Goal: Information Seeking & Learning: Learn about a topic

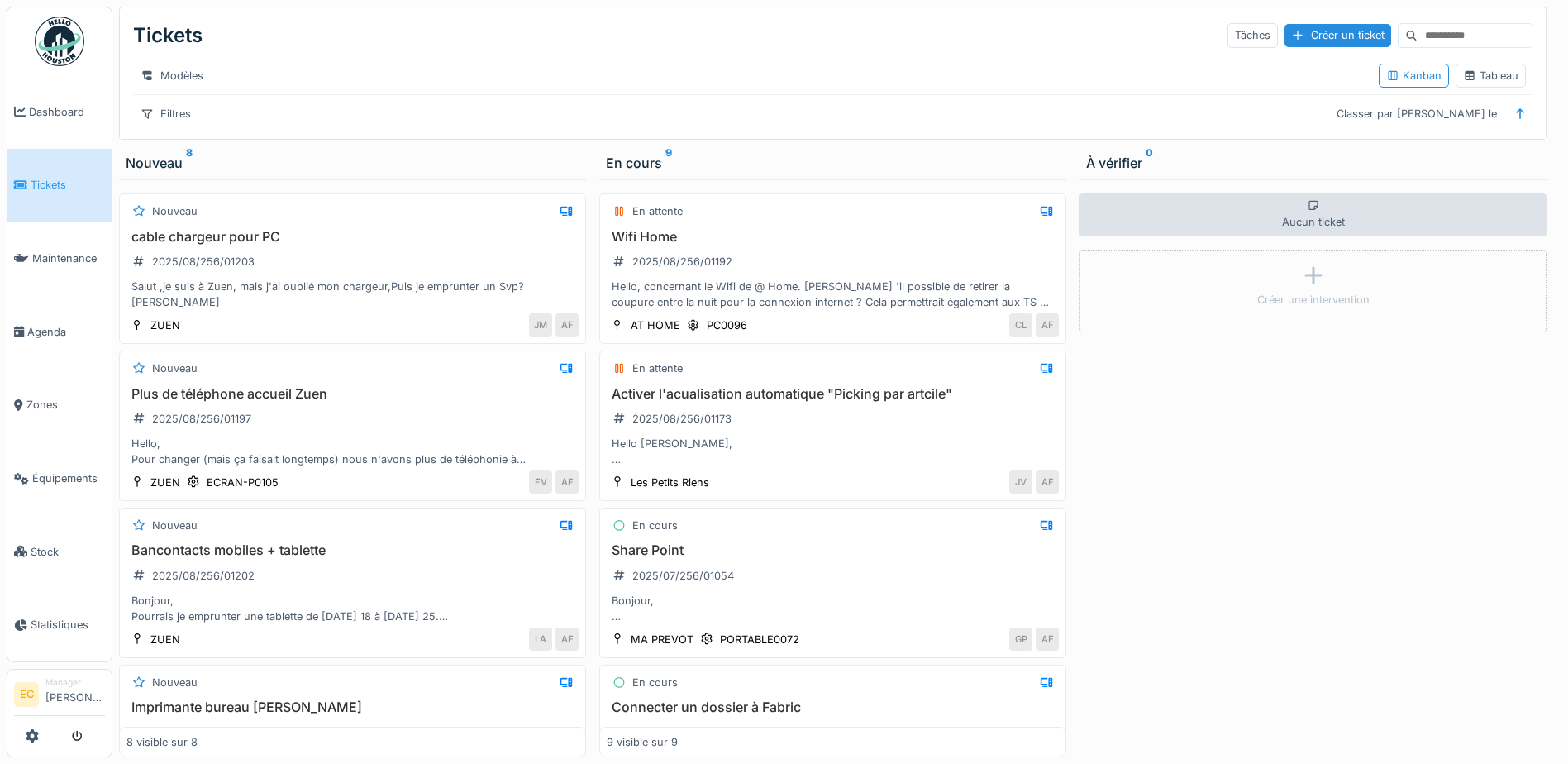
click at [69, 191] on link "Tickets" at bounding box center [59, 185] width 104 height 73
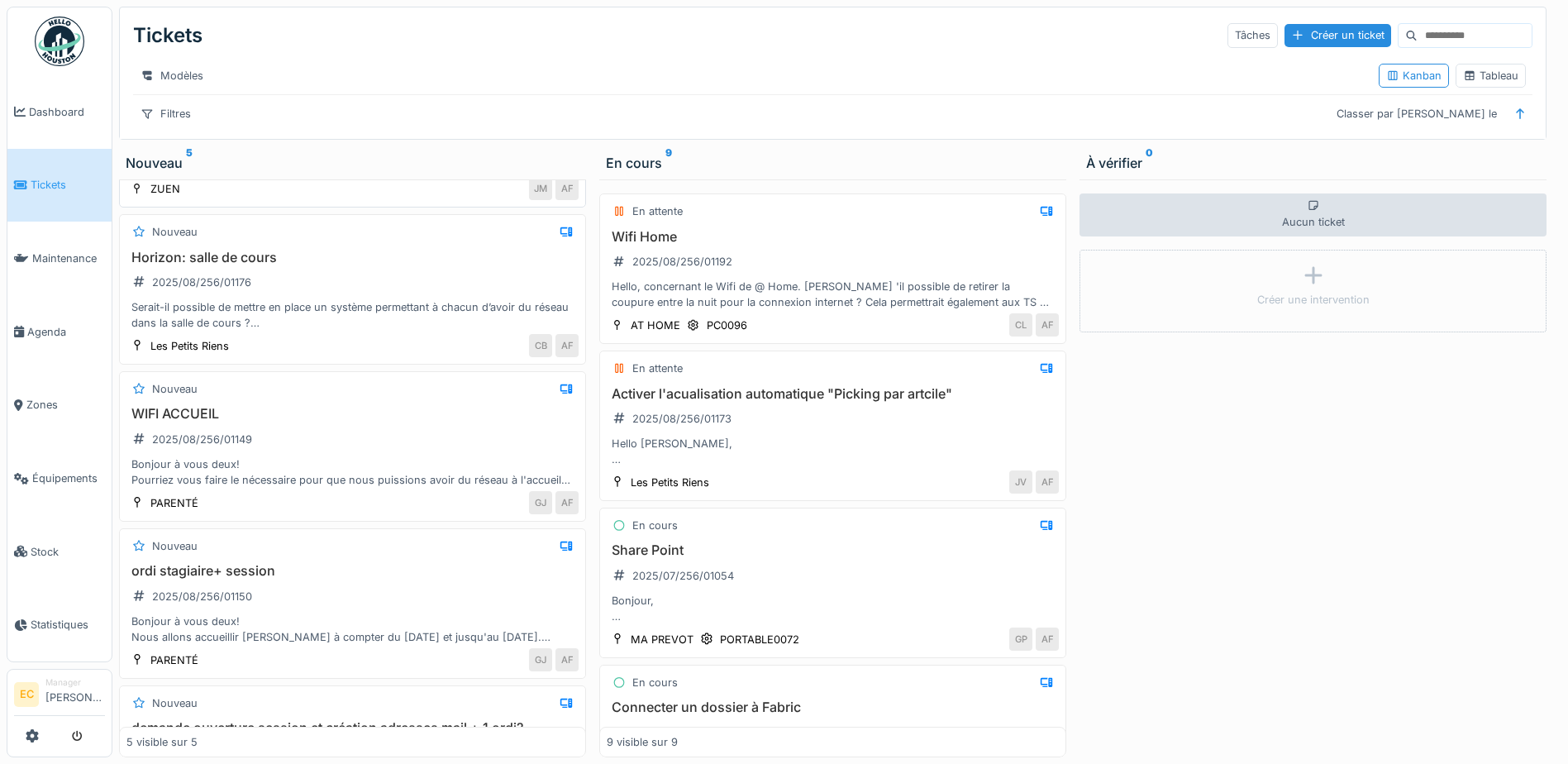
scroll to position [165, 0]
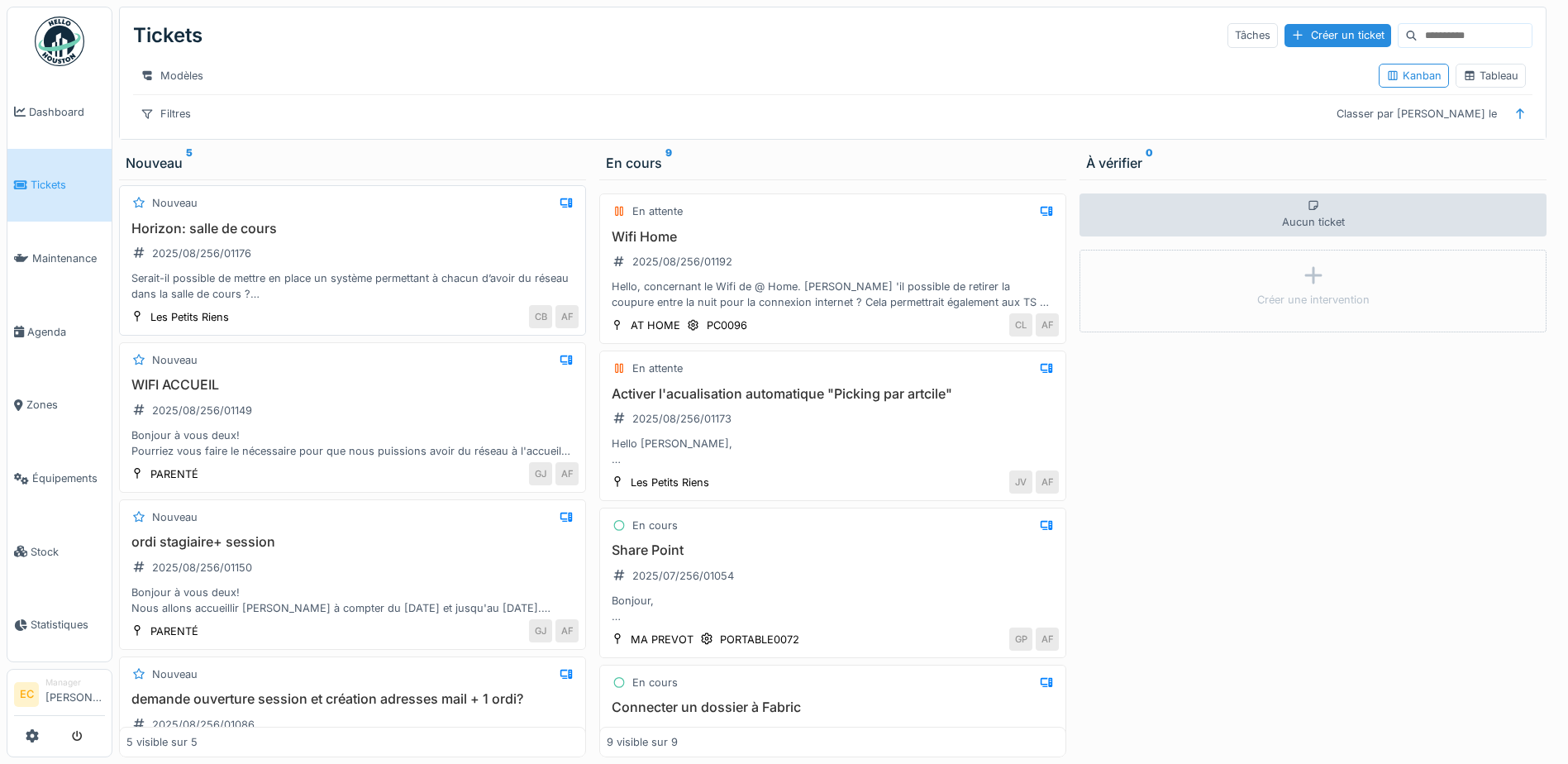
click at [404, 296] on div "Serait-il possible de mettre en place un système permettant à chacun d’avoir du…" at bounding box center [352, 286] width 452 height 32
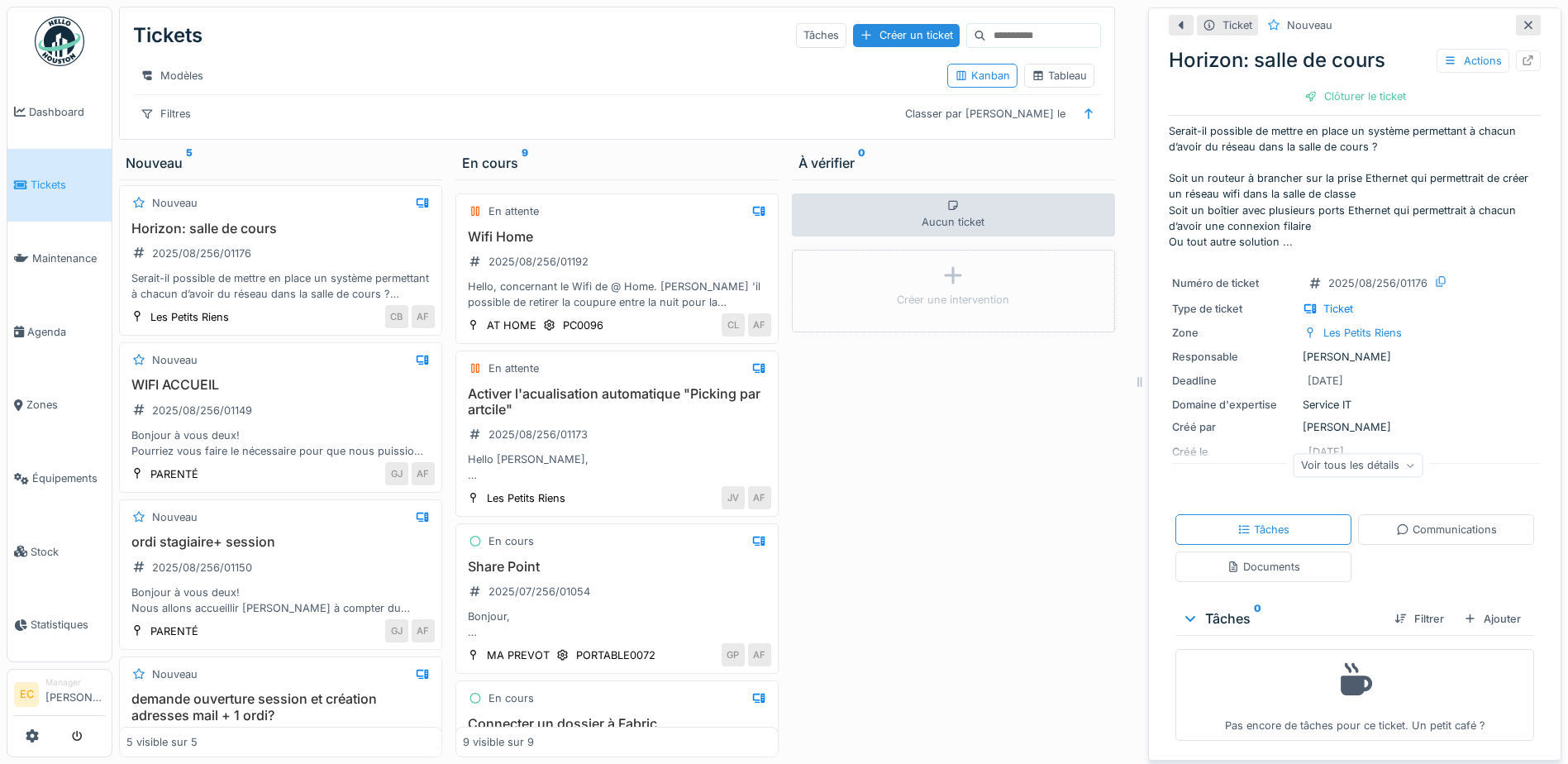
scroll to position [16, 0]
drag, startPoint x: 1361, startPoint y: 456, endPoint x: 1352, endPoint y: 454, distance: 9.2
click at [1360, 456] on div "Voir tous les détails" at bounding box center [1358, 464] width 130 height 24
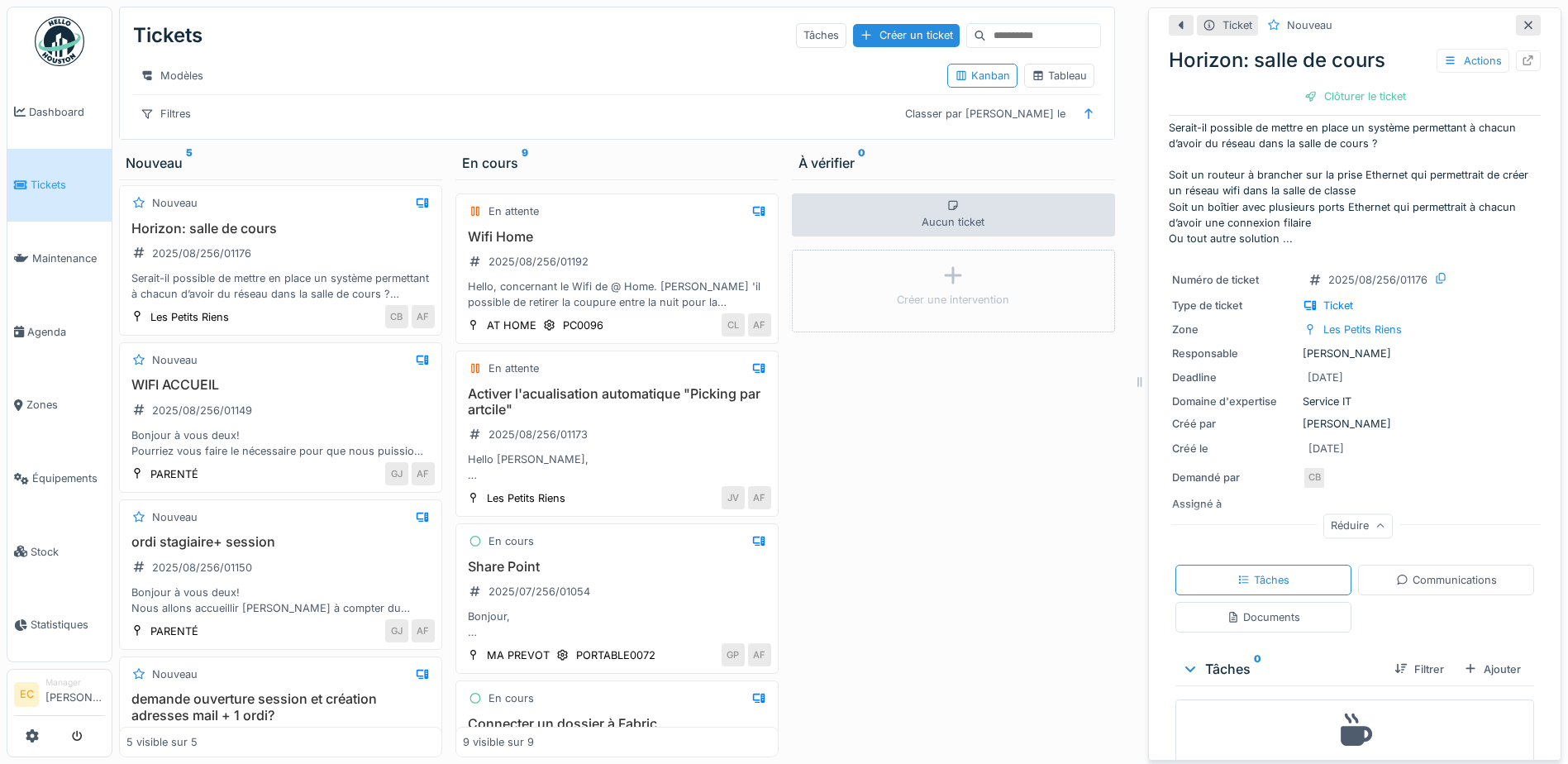
click at [1524, 26] on icon at bounding box center [1528, 25] width 8 height 8
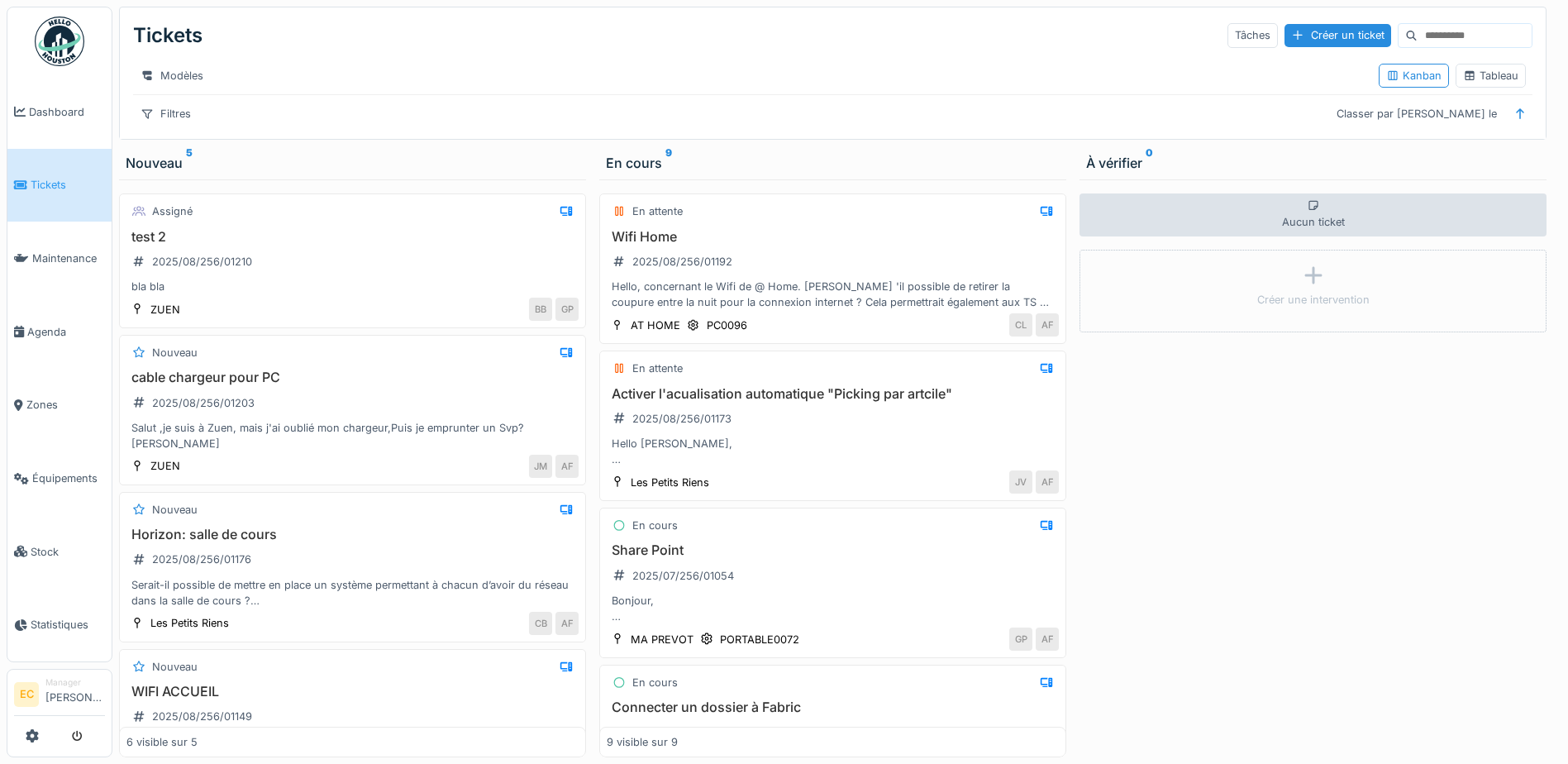
click at [481, 94] on div "Modèles Kanban Tableau" at bounding box center [832, 75] width 1399 height 37
